Goal: Task Accomplishment & Management: Complete application form

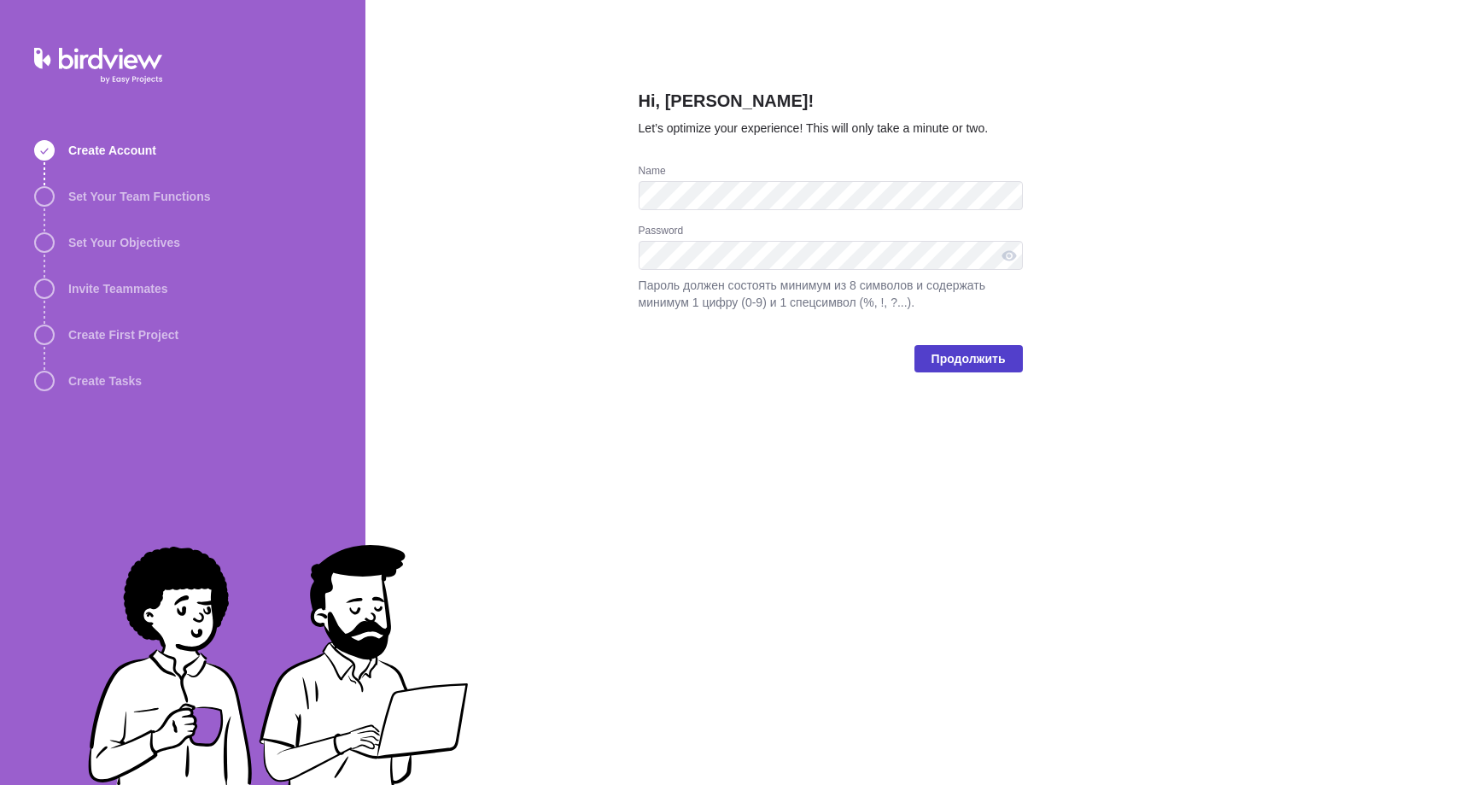
click at [938, 358] on span "Продолжить" at bounding box center [969, 358] width 74 height 20
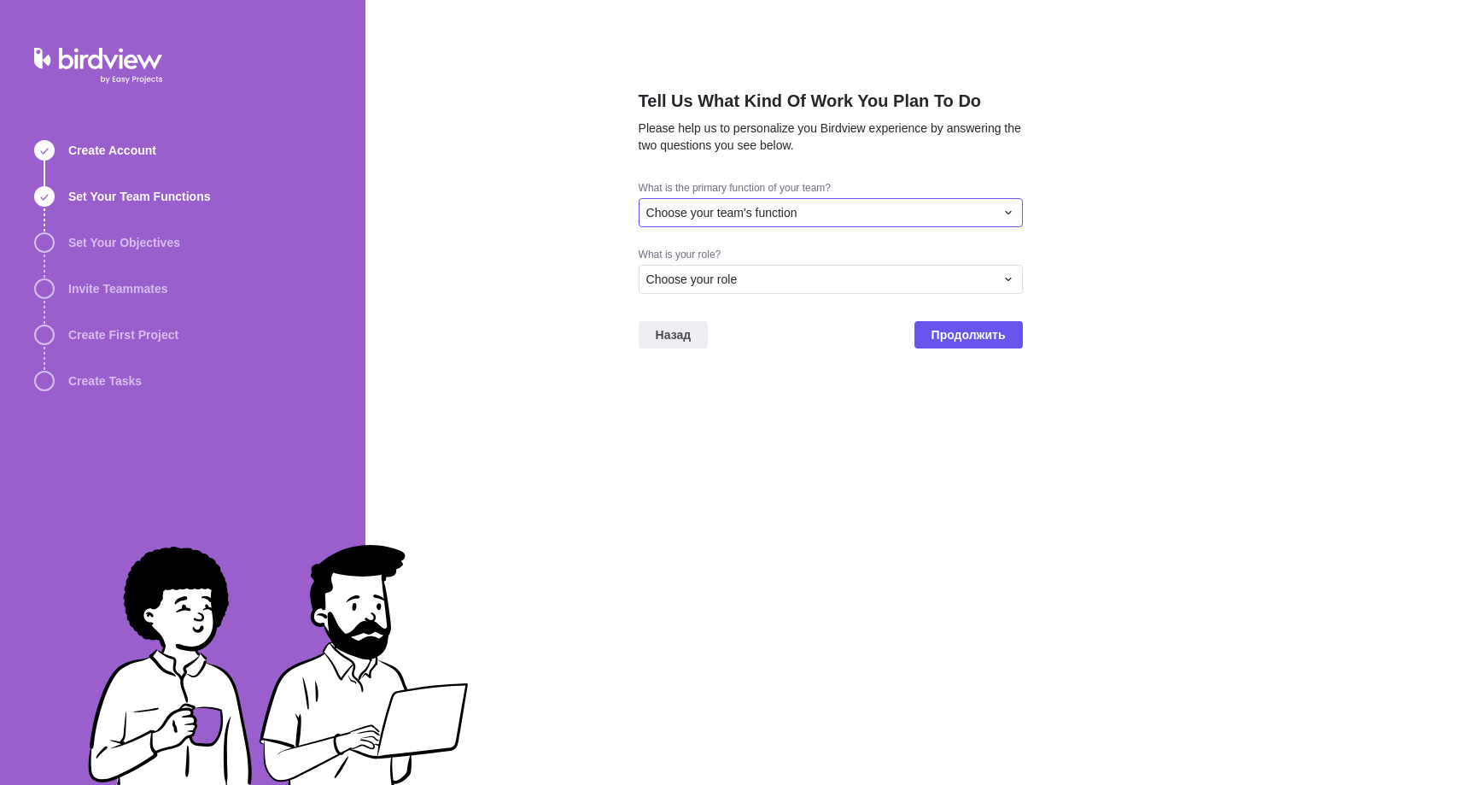
click at [858, 210] on div "Choose your team's function" at bounding box center [820, 212] width 348 height 17
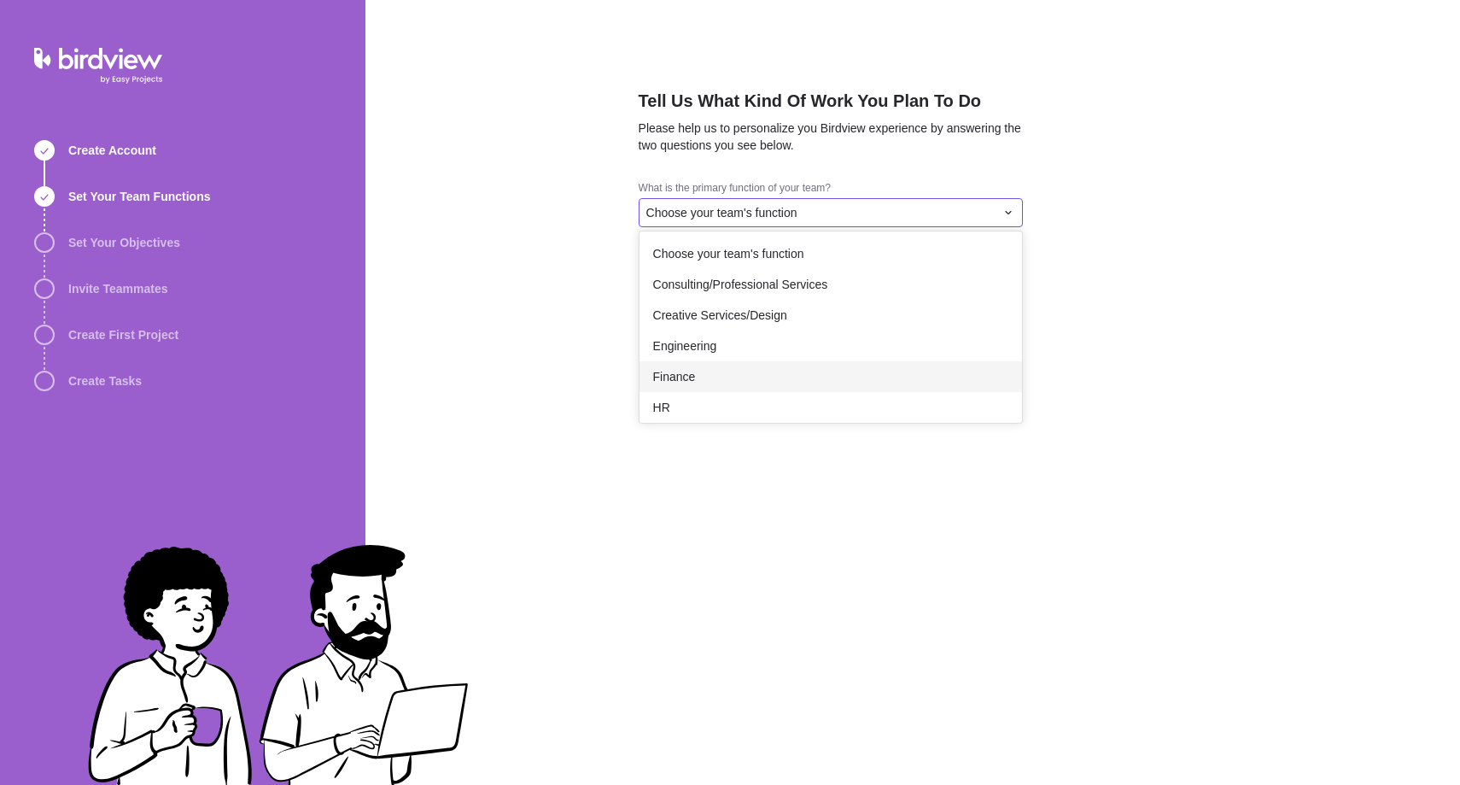
click at [779, 373] on div "Finance" at bounding box center [831, 376] width 383 height 31
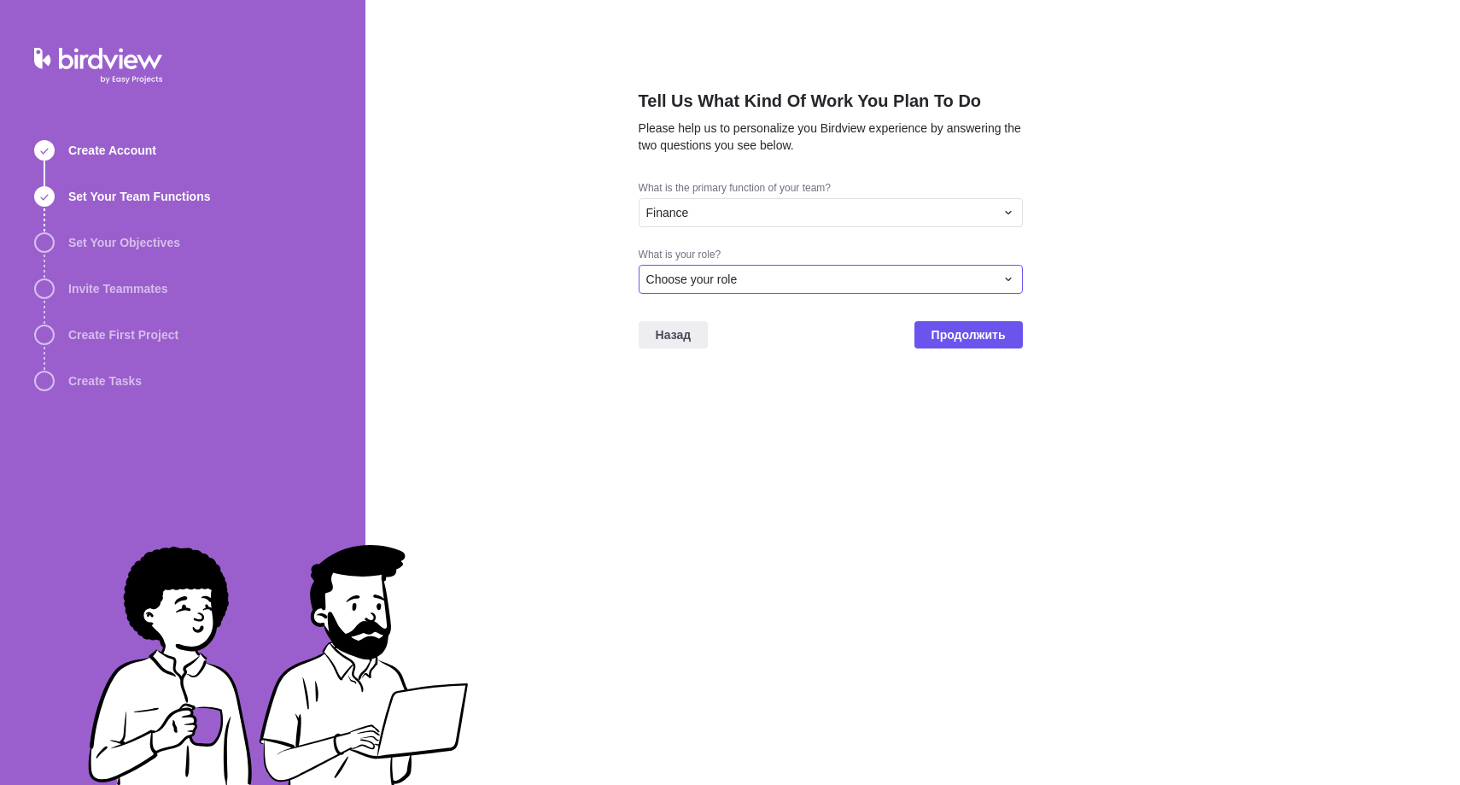
click at [784, 278] on div "Choose your role" at bounding box center [820, 279] width 348 height 17
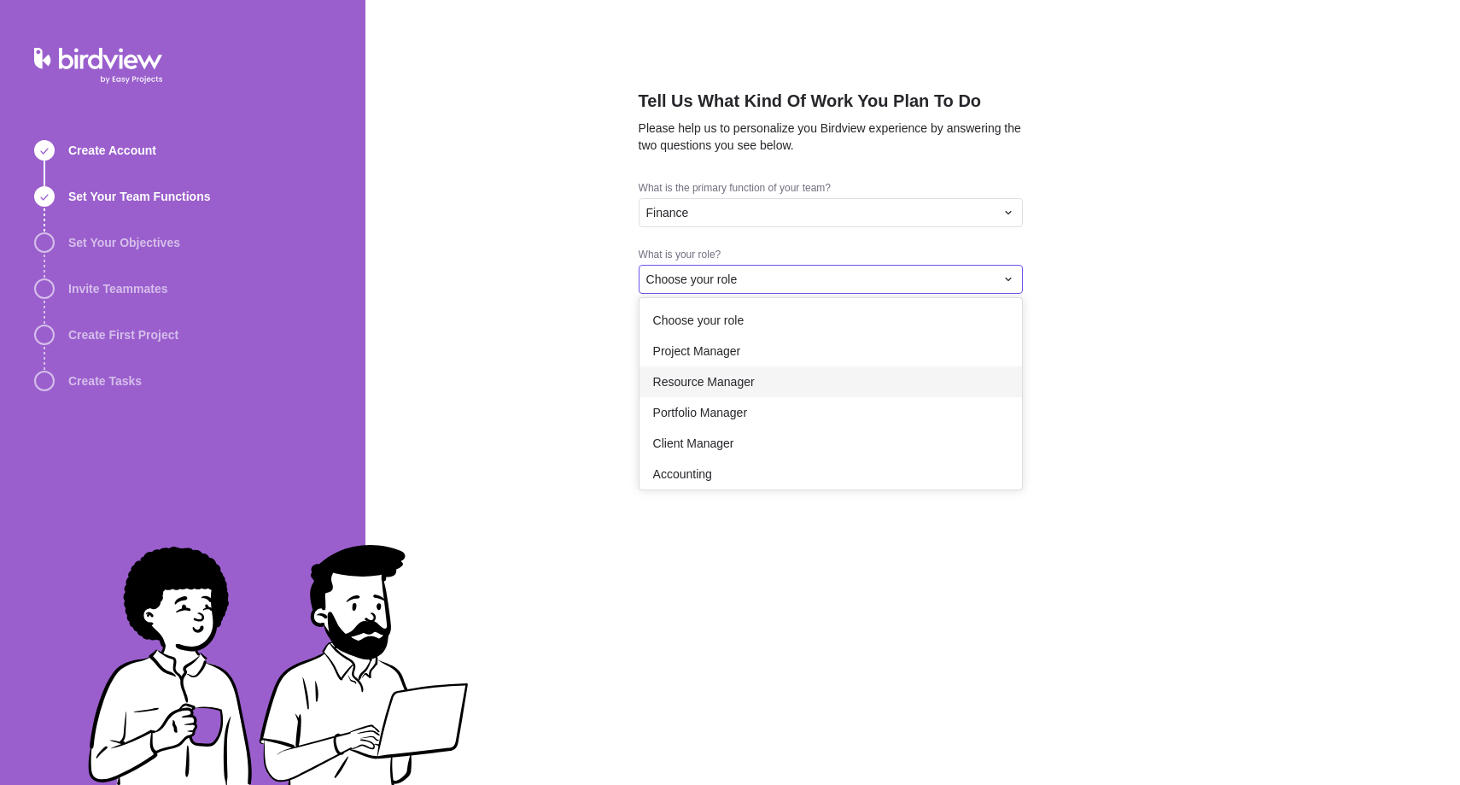
click at [768, 379] on div "Resource Manager" at bounding box center [831, 381] width 383 height 31
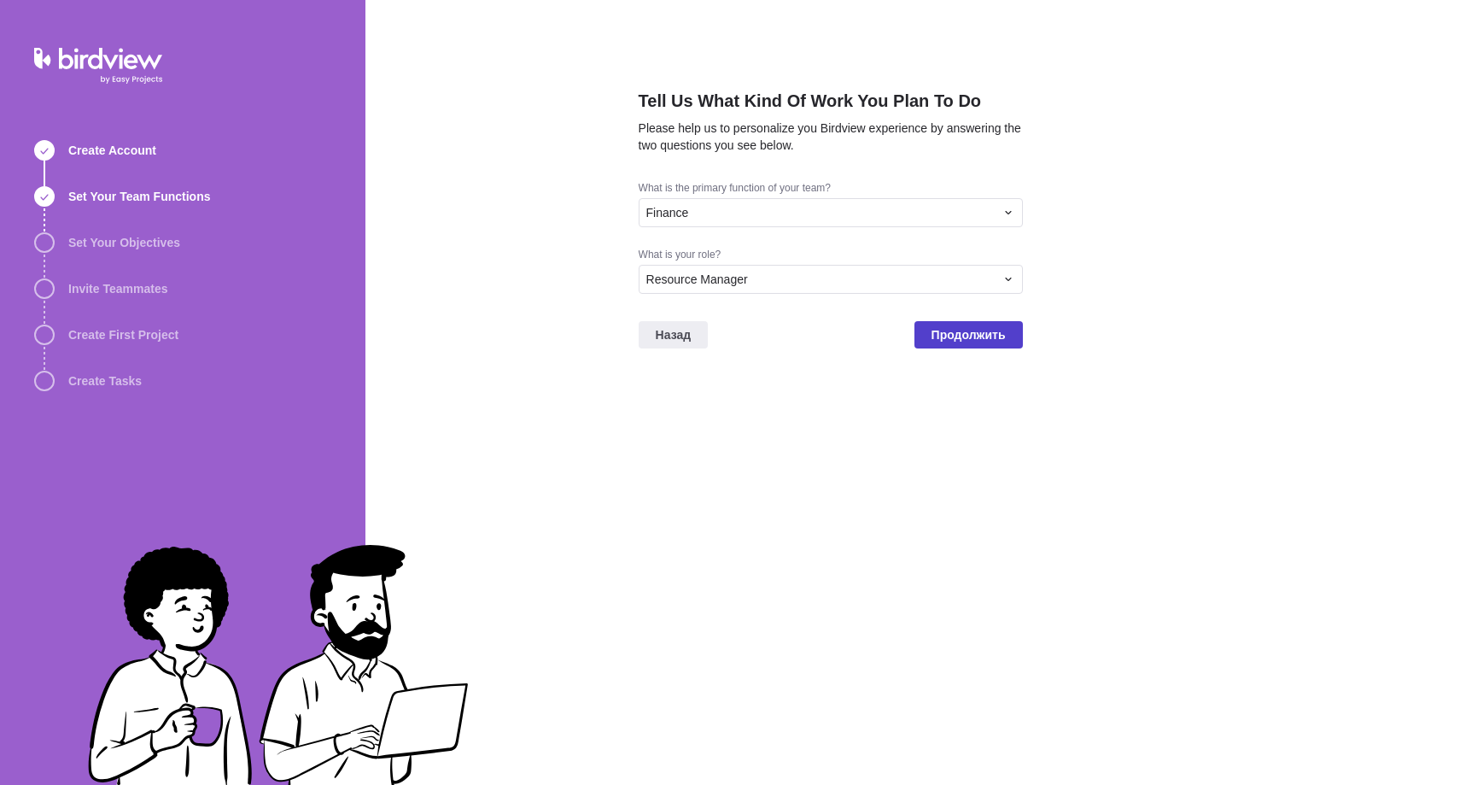
click at [938, 336] on span "Продолжить" at bounding box center [969, 334] width 74 height 20
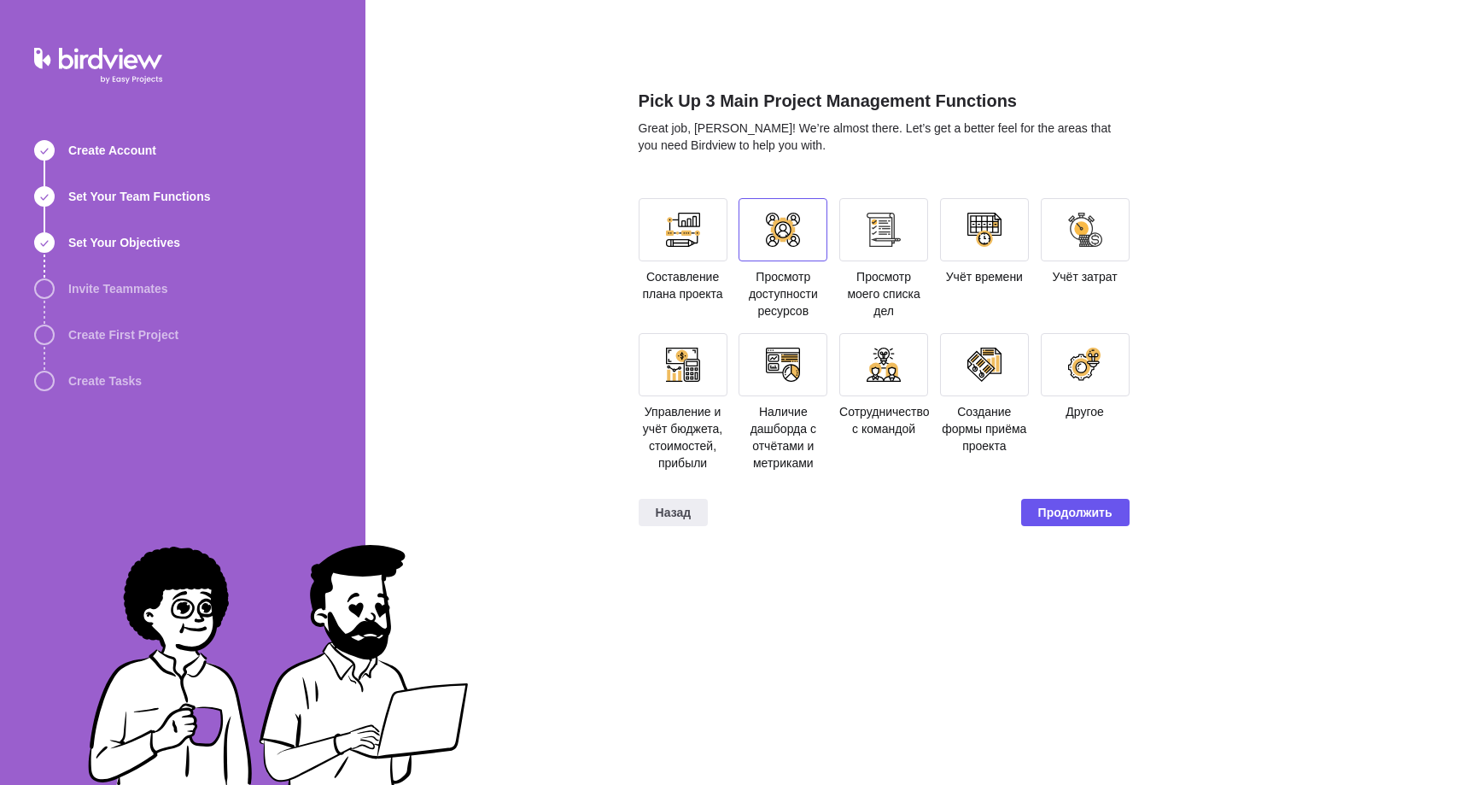
click at [789, 236] on div at bounding box center [783, 230] width 34 height 34
click at [1085, 248] on div at bounding box center [1085, 229] width 89 height 63
click at [687, 389] on div at bounding box center [683, 364] width 89 height 63
click at [784, 385] on div at bounding box center [783, 364] width 89 height 63
click at [993, 251] on div at bounding box center [984, 229] width 89 height 63
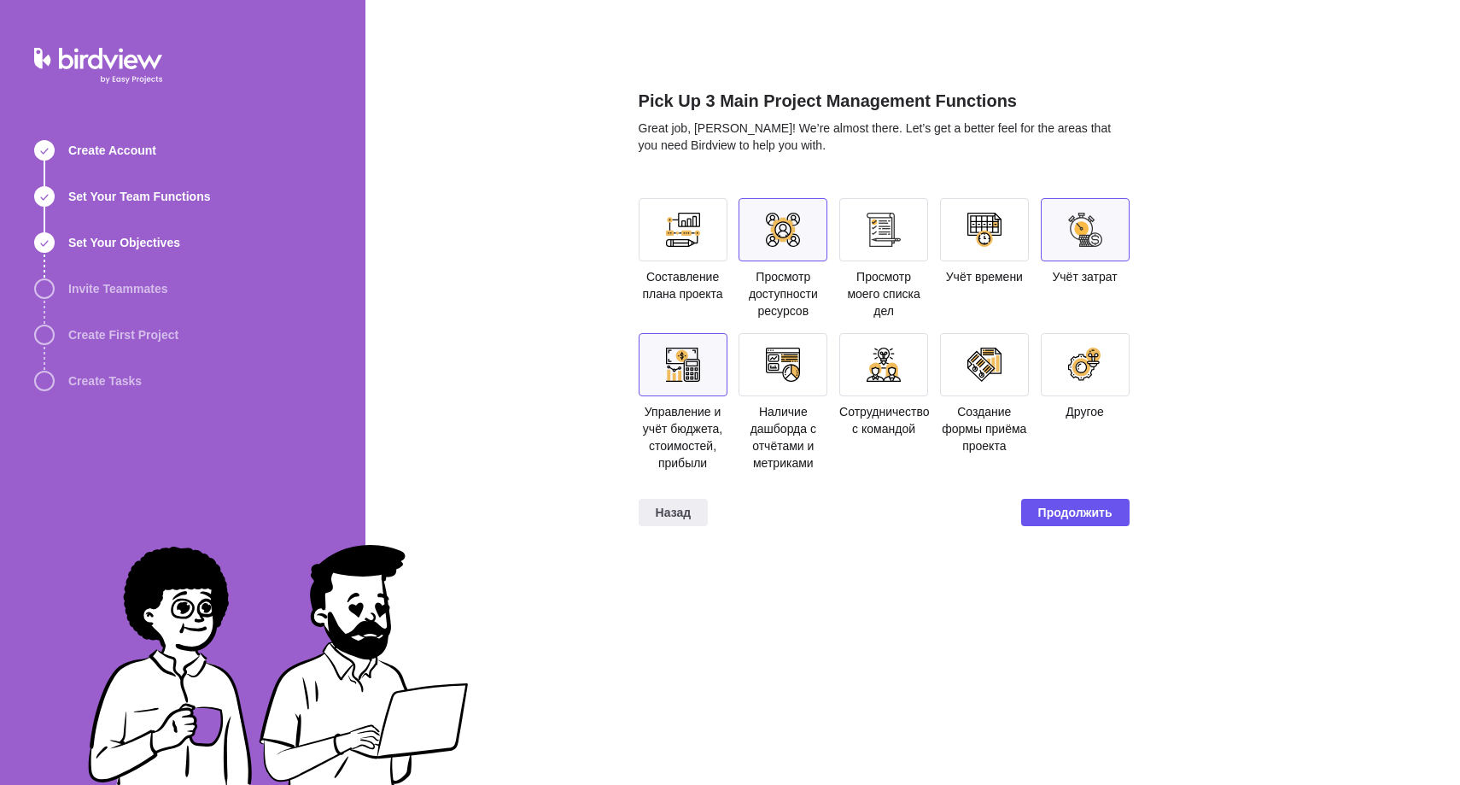
click at [997, 254] on div at bounding box center [984, 229] width 89 height 63
click at [996, 234] on div at bounding box center [984, 230] width 34 height 34
click at [1124, 226] on div at bounding box center [1085, 229] width 89 height 63
click at [998, 235] on div at bounding box center [984, 230] width 34 height 34
click at [1076, 514] on span "Продолжить" at bounding box center [1075, 512] width 74 height 20
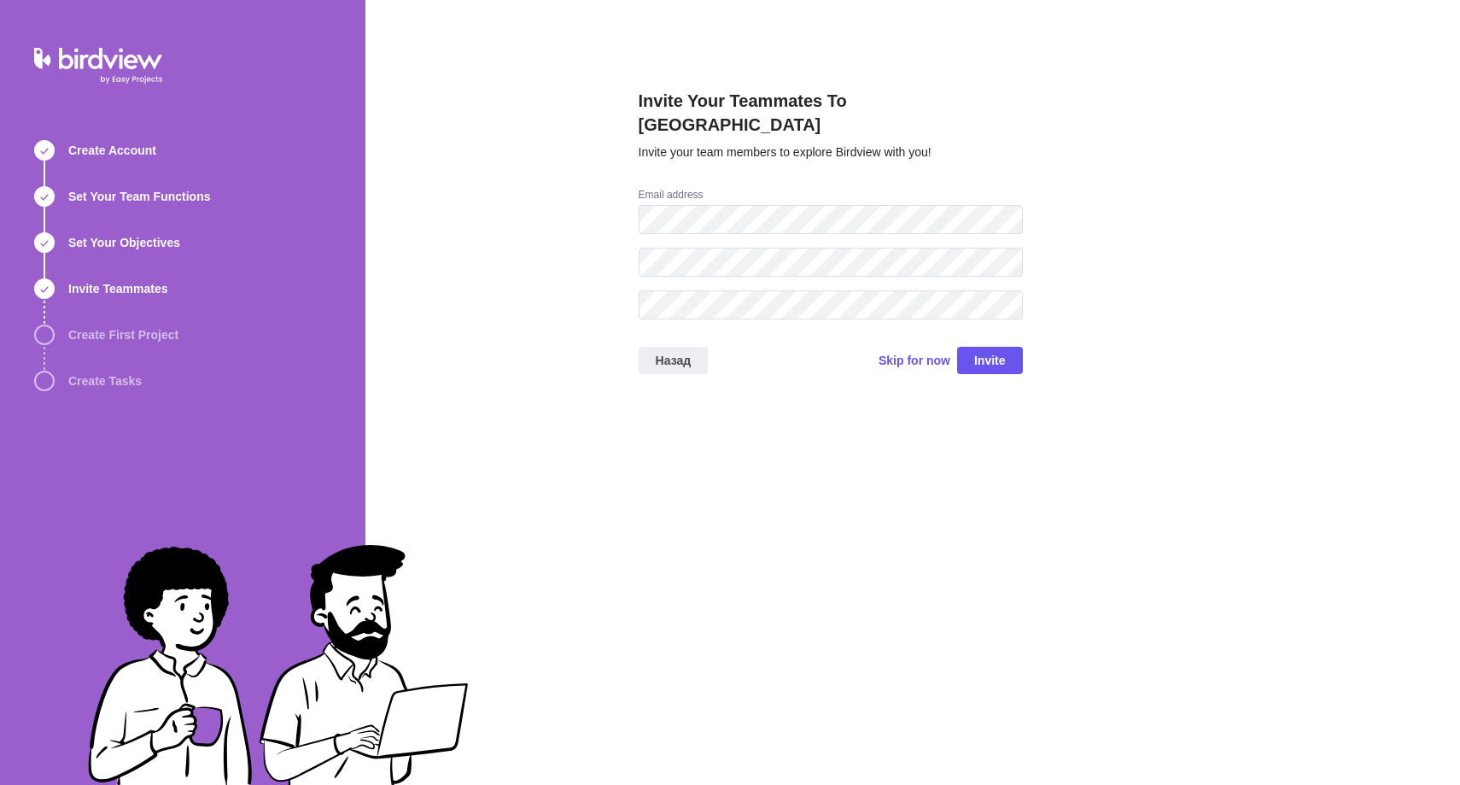
click at [657, 412] on div "Invite Your Teammates To Birdview Invite your team members to explore Birdview …" at bounding box center [831, 392] width 384 height 785
click at [900, 352] on span "Skip for now" at bounding box center [915, 360] width 72 height 17
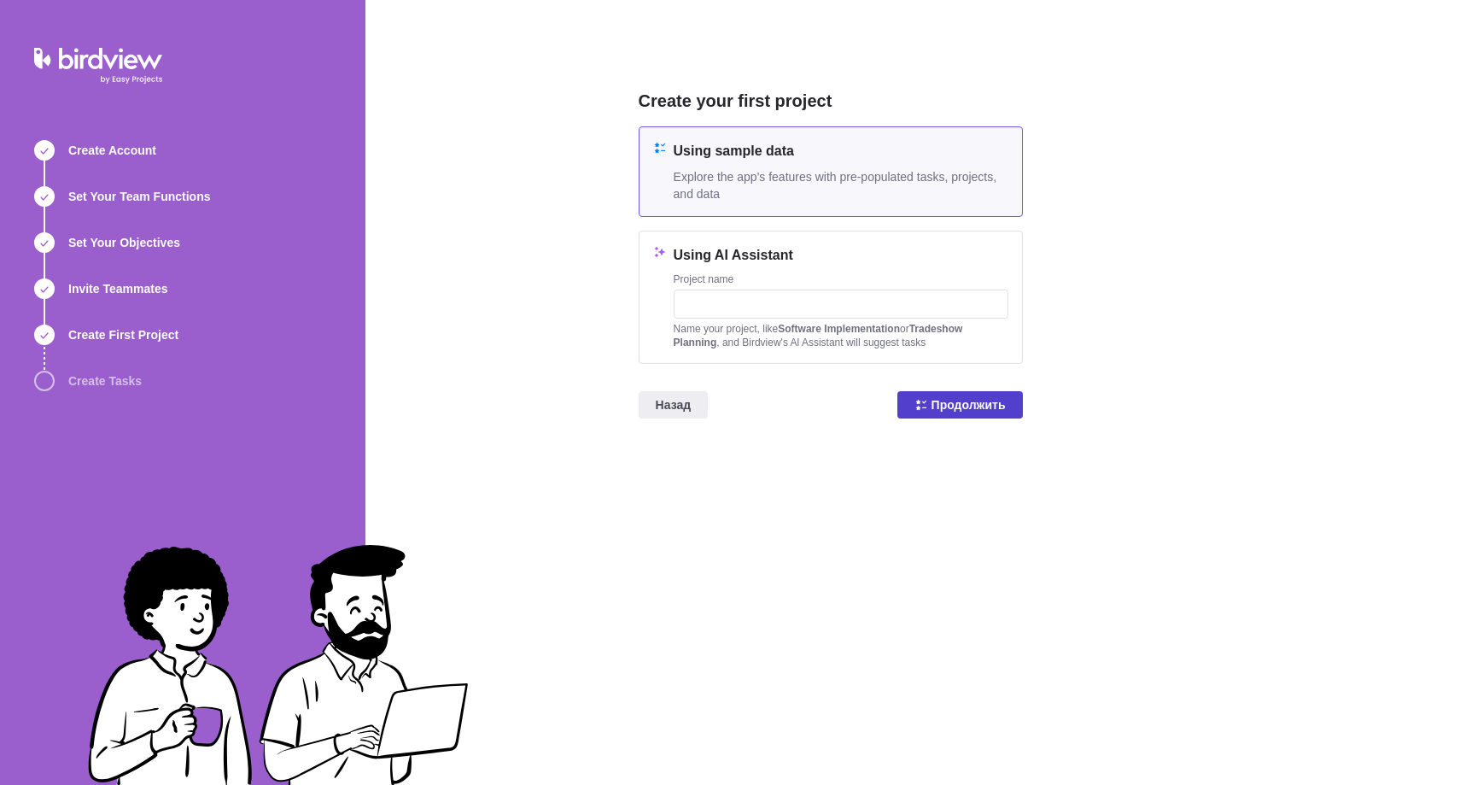
click at [928, 411] on span "Продолжить" at bounding box center [960, 404] width 126 height 27
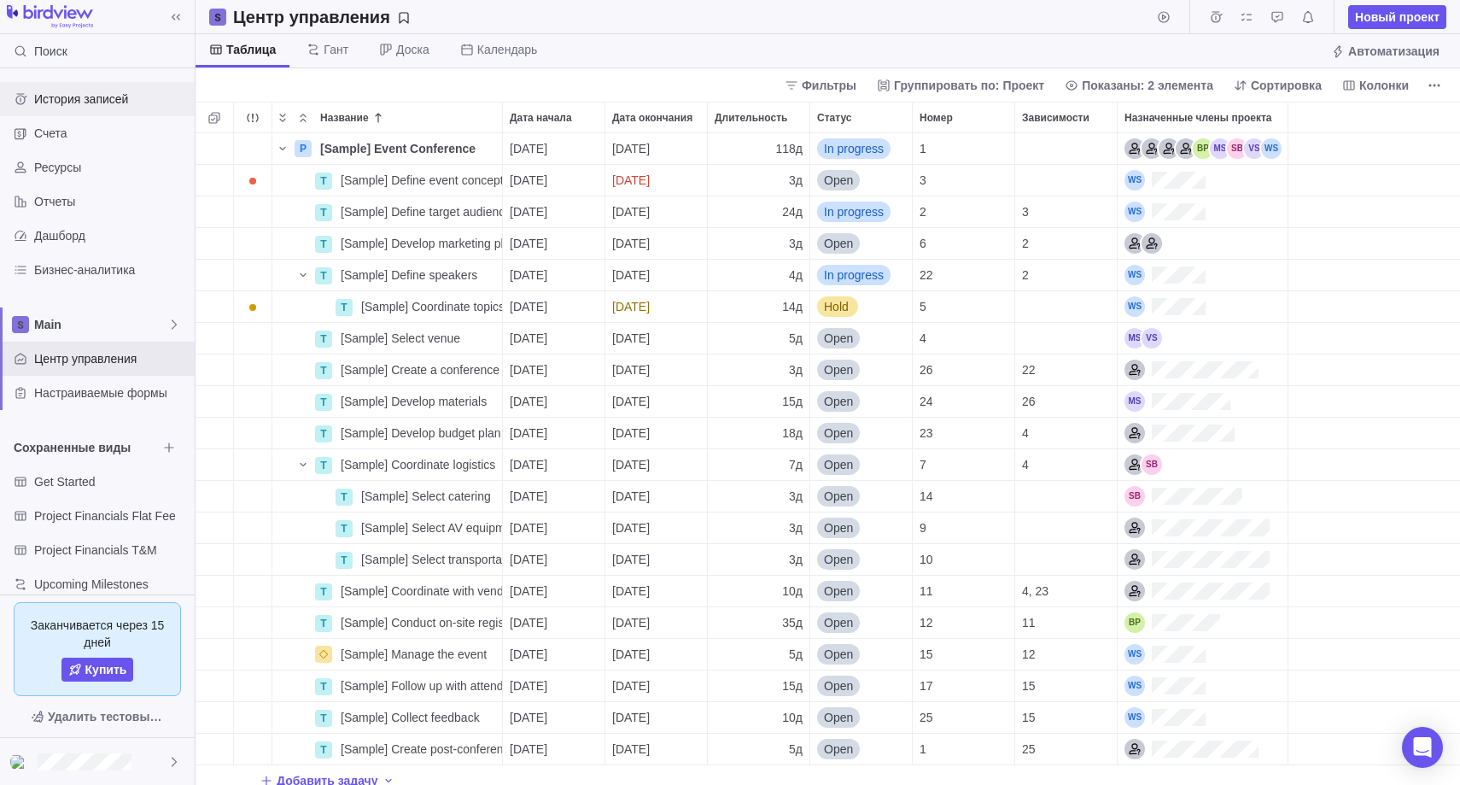
click at [101, 98] on span "История записей" at bounding box center [111, 99] width 154 height 17
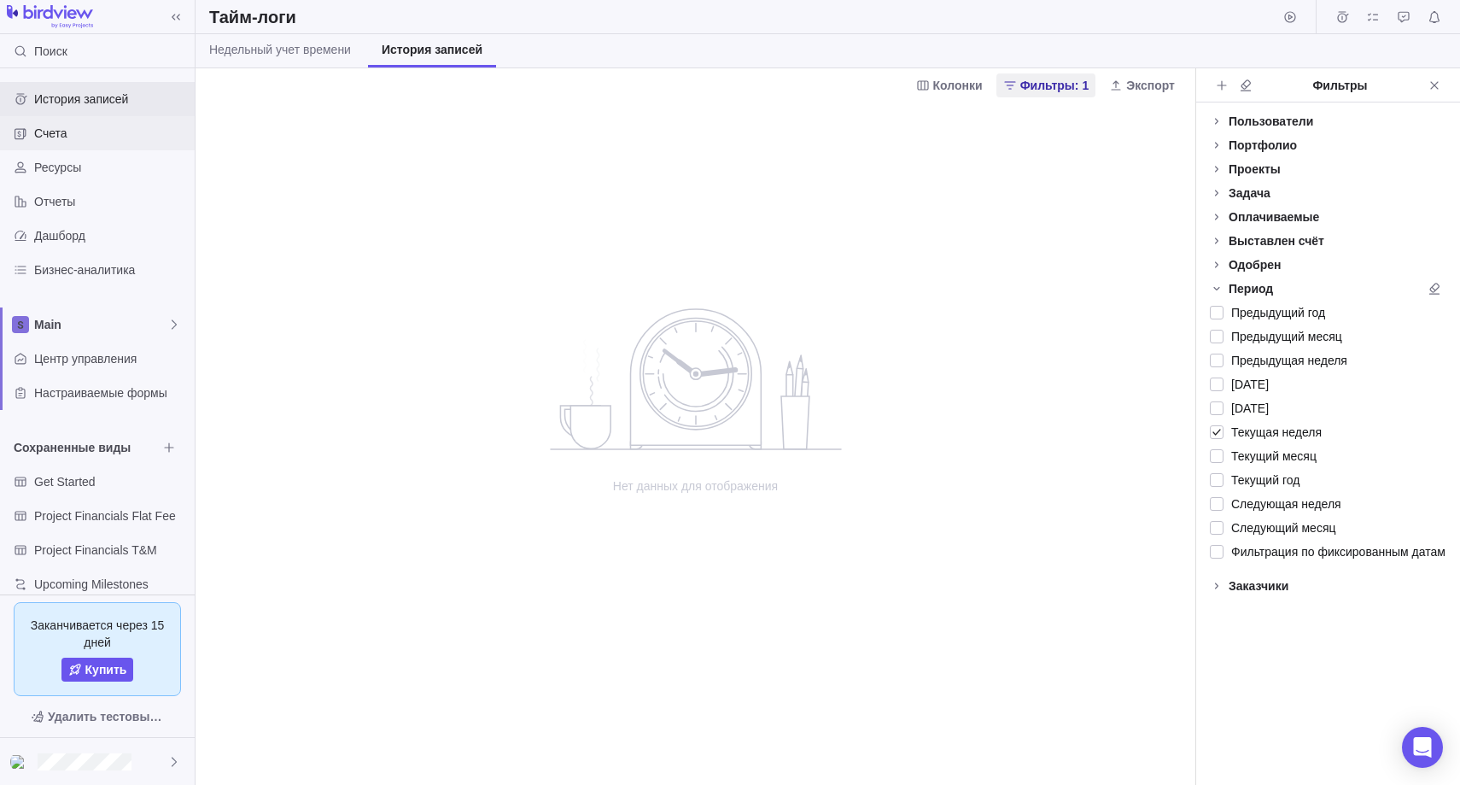
click at [105, 139] on span "Счета" at bounding box center [111, 133] width 154 height 17
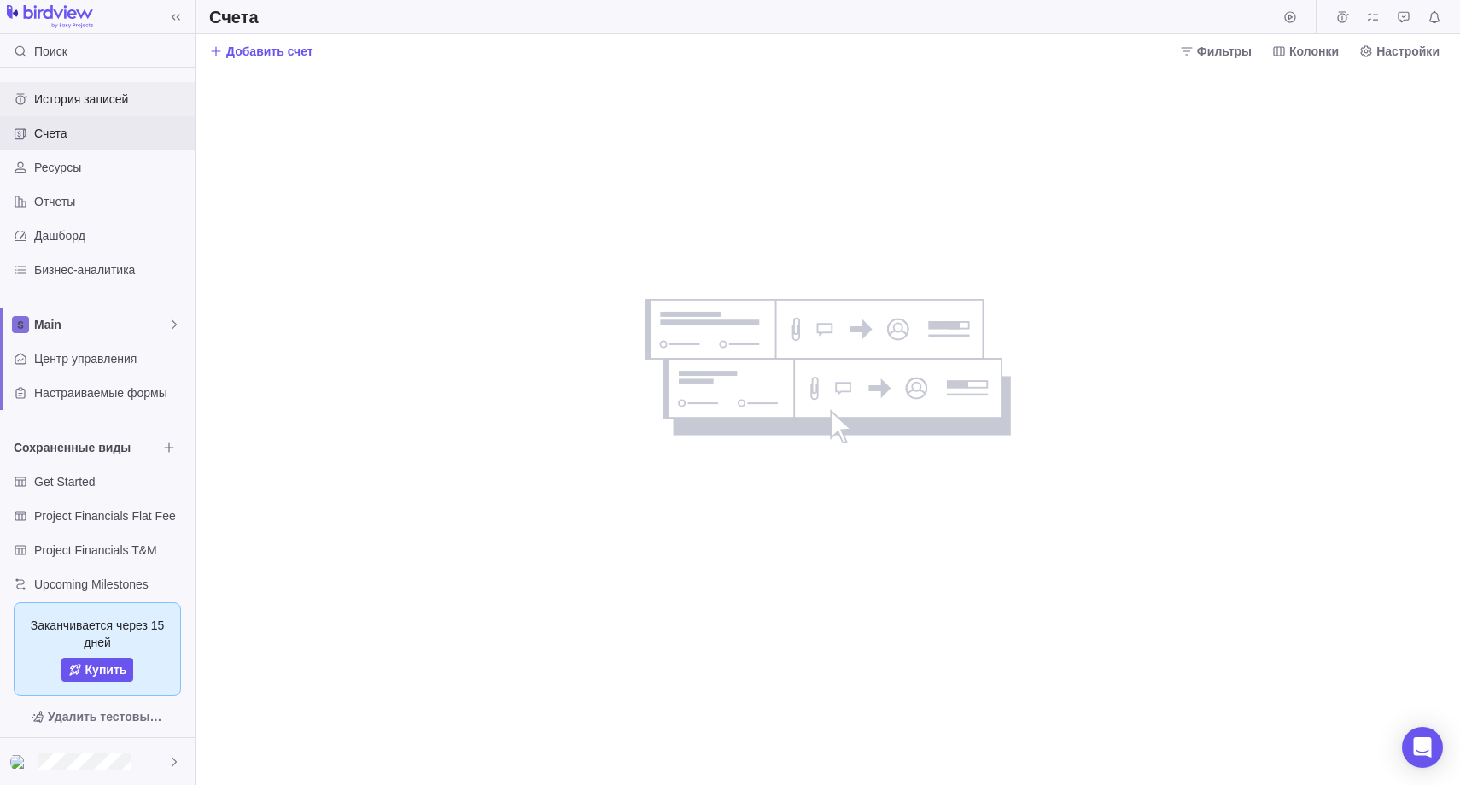
click at [96, 101] on span "История записей" at bounding box center [111, 99] width 154 height 17
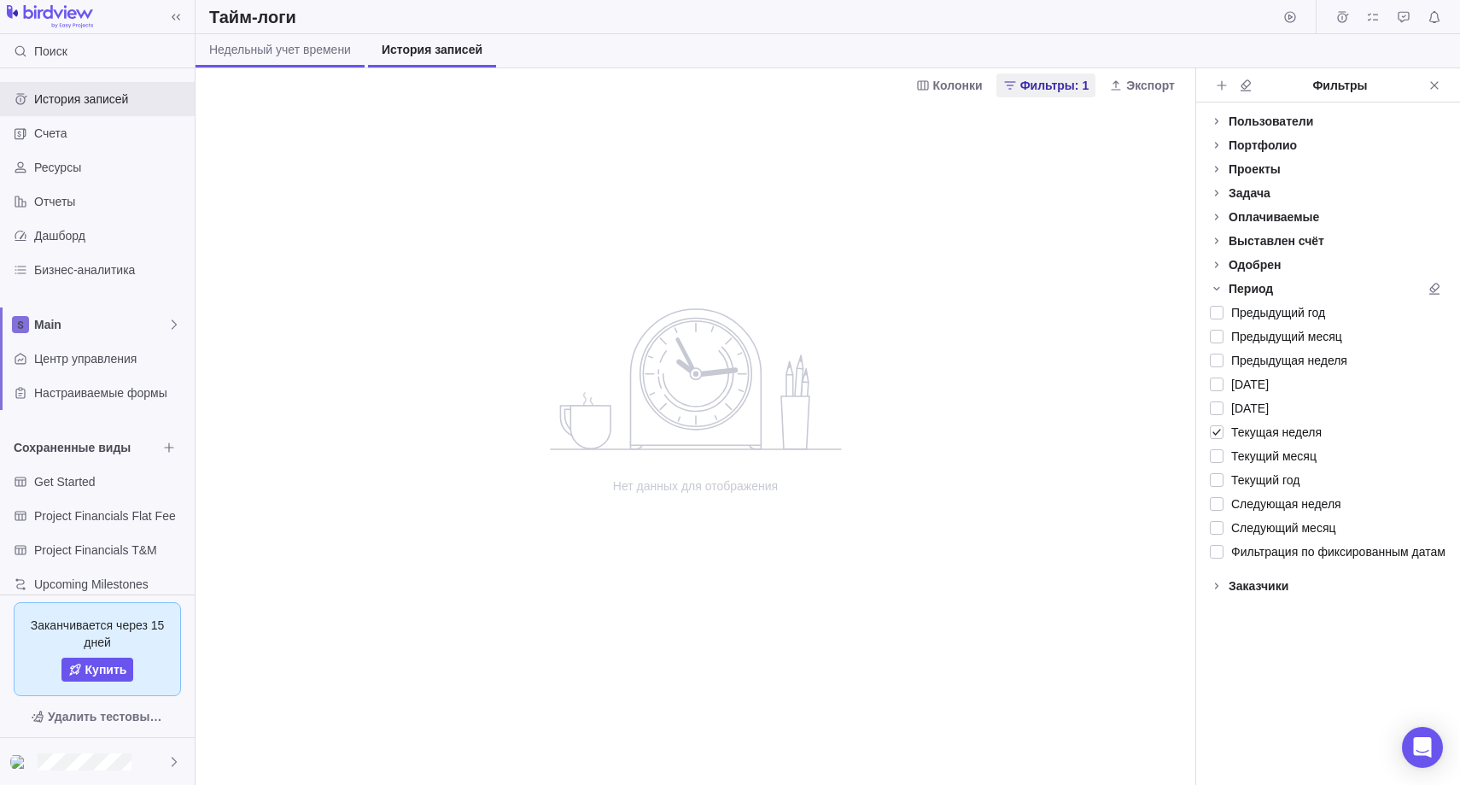
click at [318, 52] on span "Недельный учет времени" at bounding box center [280, 49] width 142 height 17
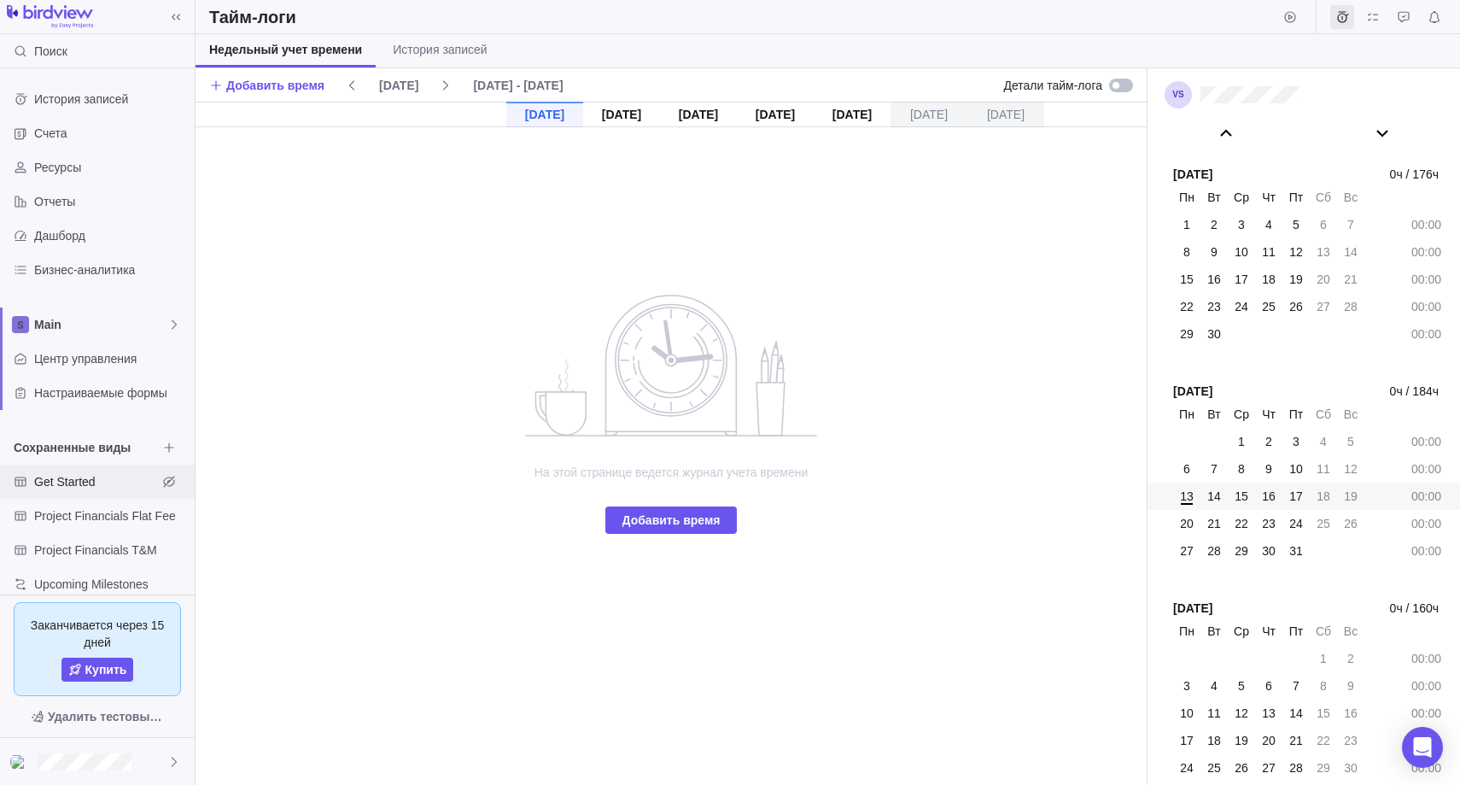
scroll to position [20, 0]
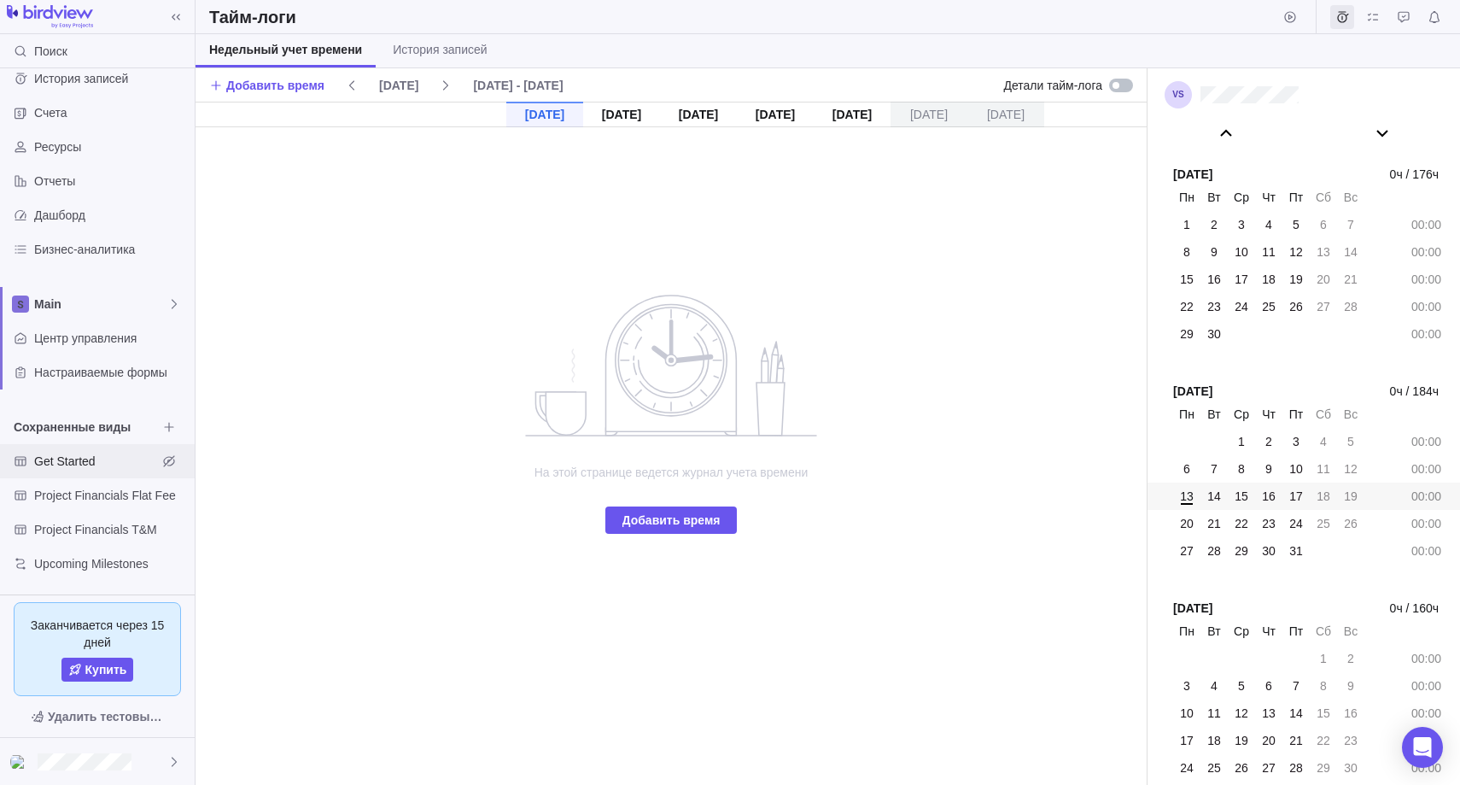
click at [108, 465] on span "Get Started" at bounding box center [95, 461] width 123 height 17
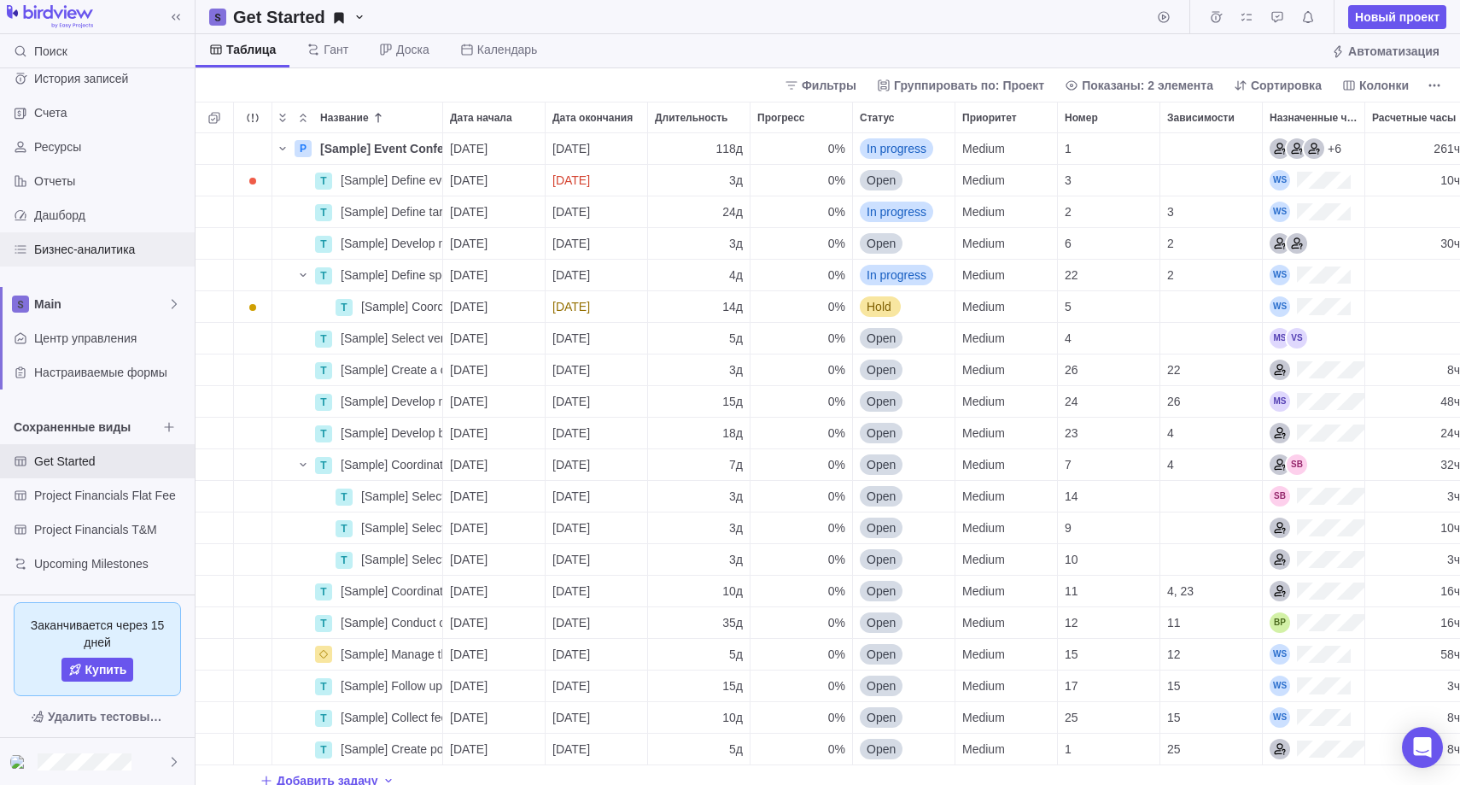
click at [94, 249] on span "Бизнес-аналитика" at bounding box center [111, 249] width 154 height 17
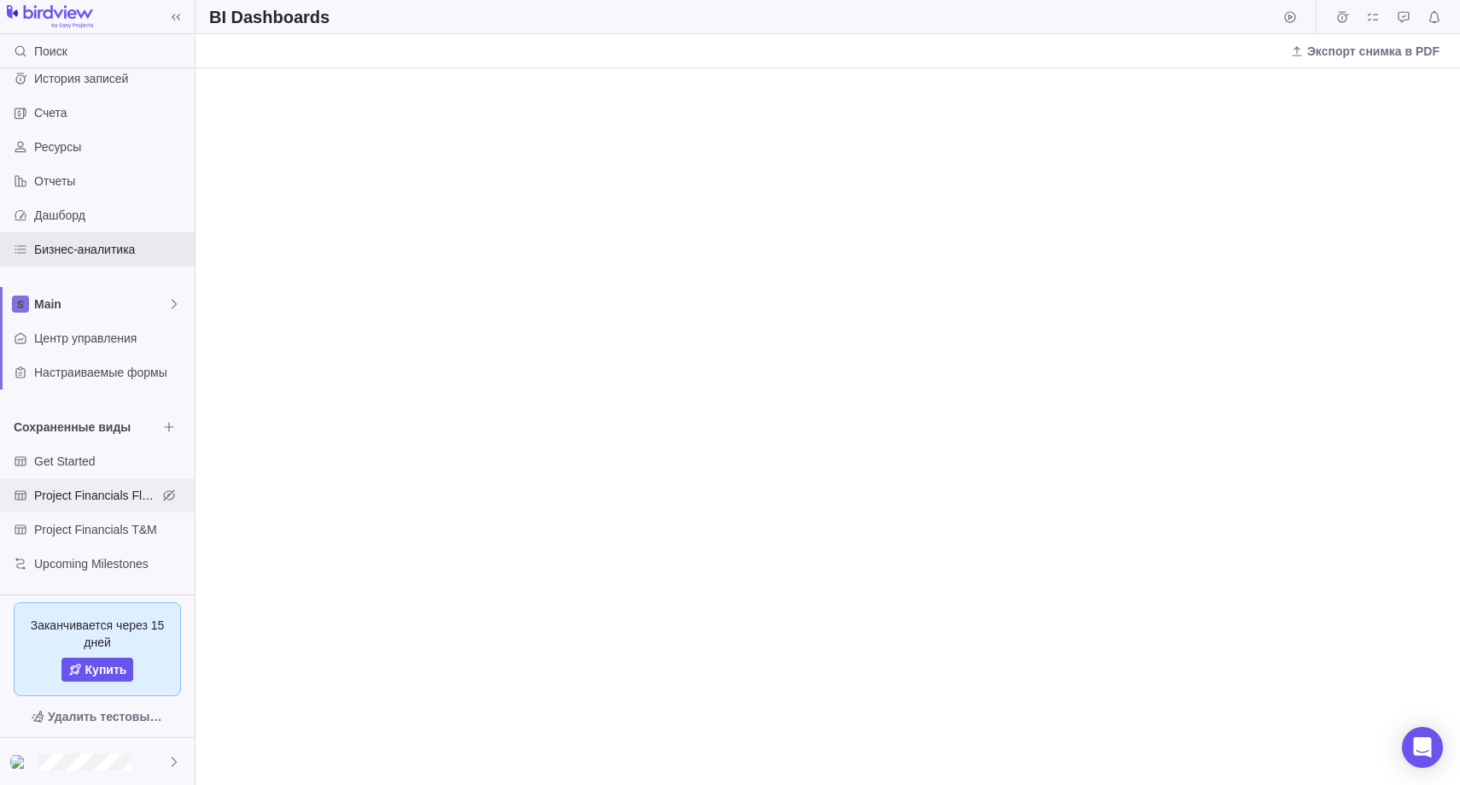
click at [110, 498] on span "Project Financials Flat Fee" at bounding box center [95, 495] width 123 height 17
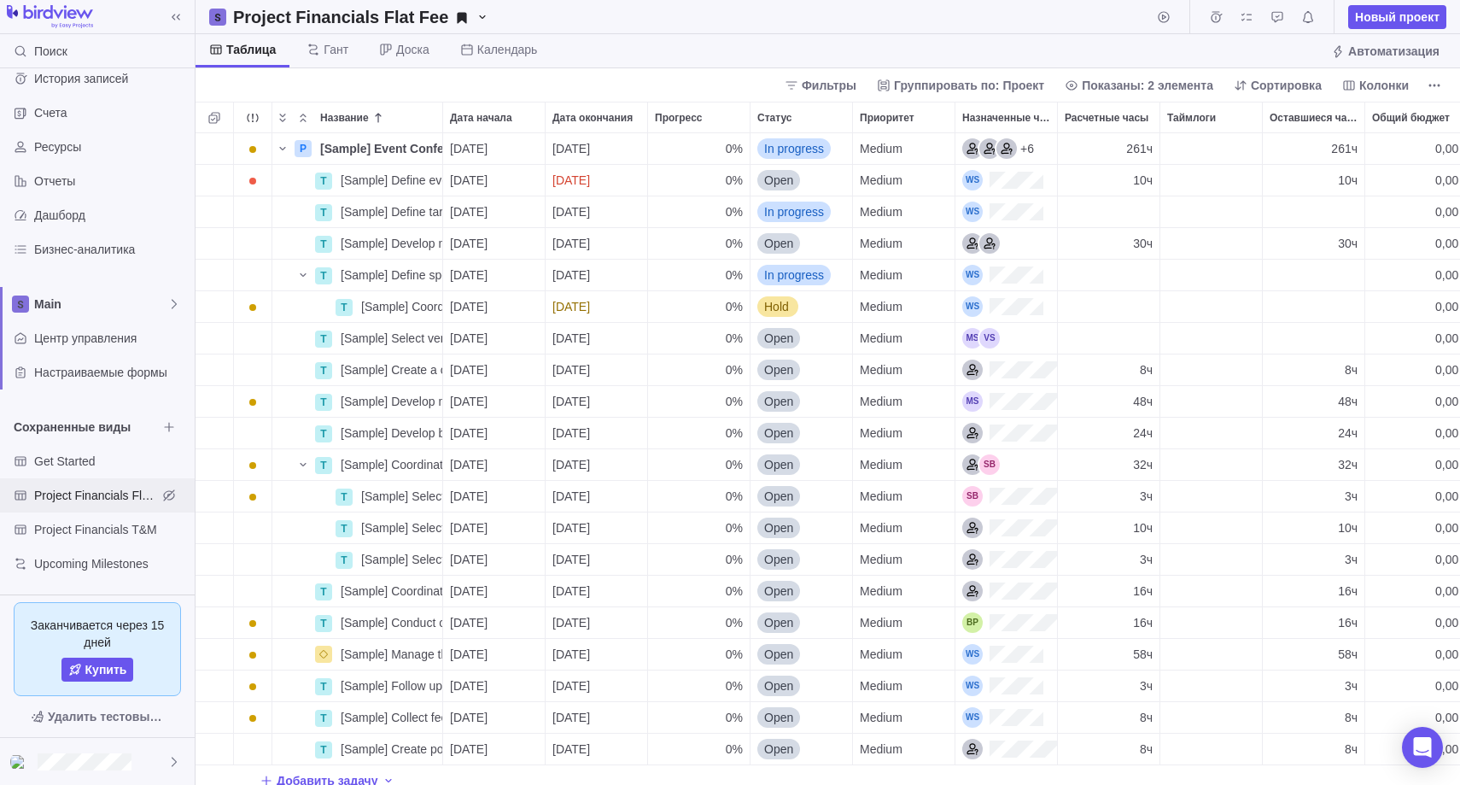
scroll to position [652, 1265]
click at [114, 532] on span "Project Financials T&M" at bounding box center [95, 529] width 123 height 17
click at [1216, 16] on icon "Тайм-логи" at bounding box center [1216, 17] width 14 height 14
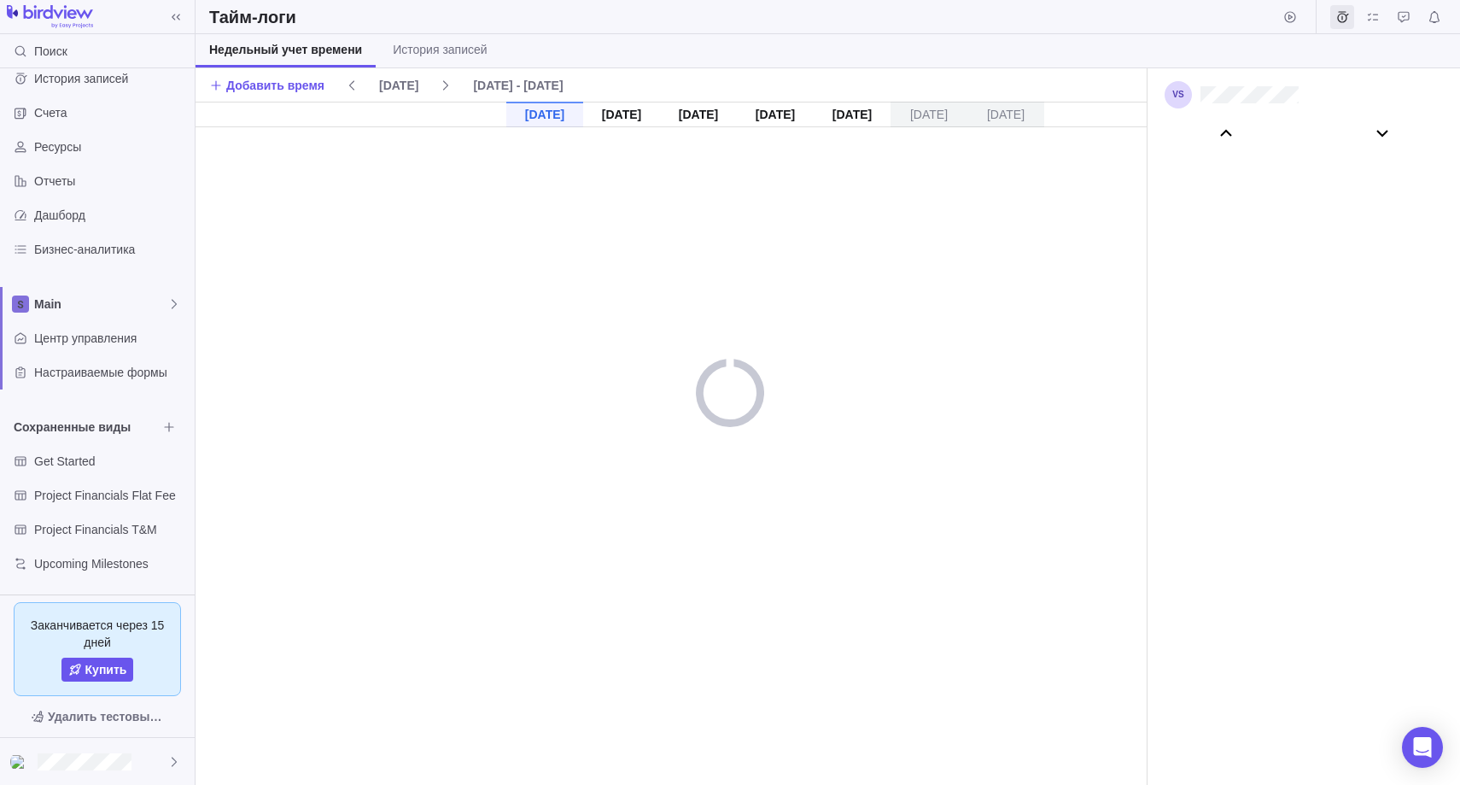
scroll to position [95387, 0]
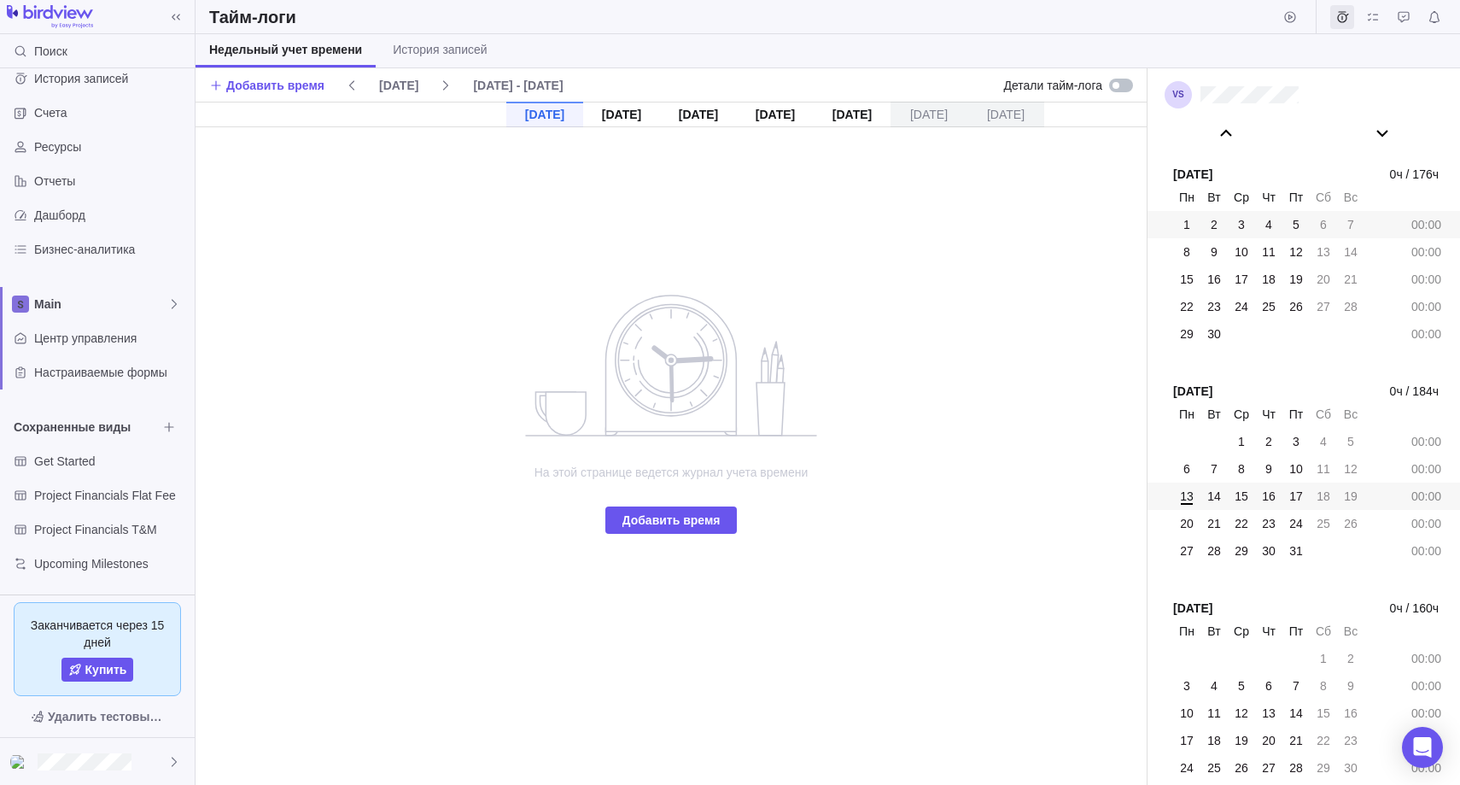
click at [1189, 234] on div "1" at bounding box center [1187, 225] width 24 height 24
